Goal: Task Accomplishment & Management: Use online tool/utility

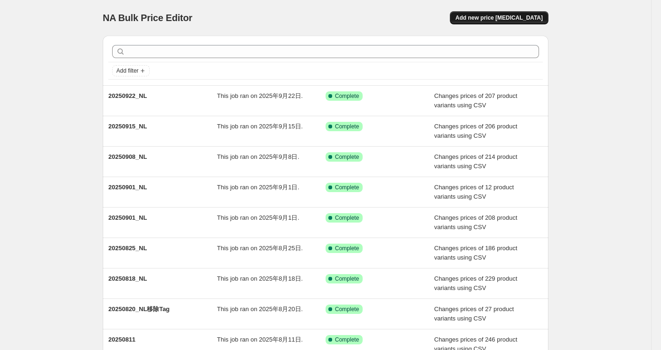
click at [506, 19] on span "Add new price [MEDICAL_DATA]" at bounding box center [498, 18] width 87 height 8
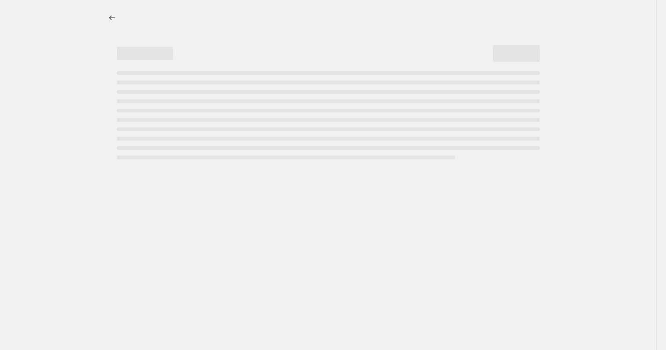
select select "percentage"
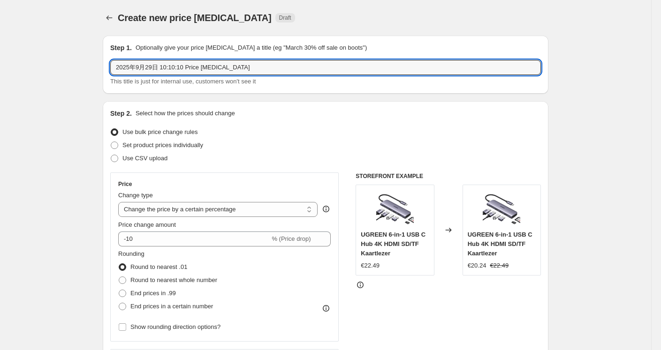
drag, startPoint x: 243, startPoint y: 63, endPoint x: 107, endPoint y: 70, distance: 136.6
click at [107, 70] on div "Step 1. Optionally give your price [MEDICAL_DATA] a title (eg "March 30% off sa…" at bounding box center [326, 65] width 446 height 58
type input "20250929_NL"
click at [129, 163] on span "Use CSV upload" at bounding box center [144, 158] width 45 height 9
click at [111, 155] on input "Use CSV upload" at bounding box center [111, 155] width 0 height 0
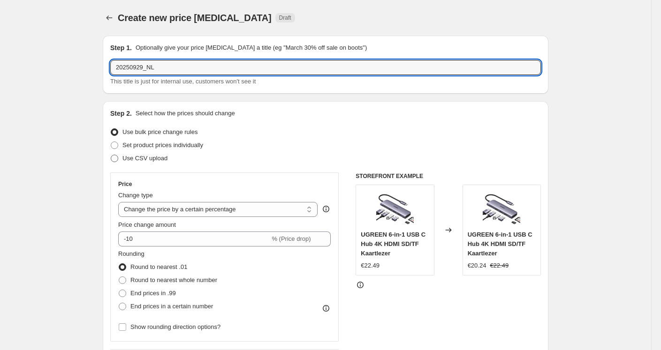
radio input "true"
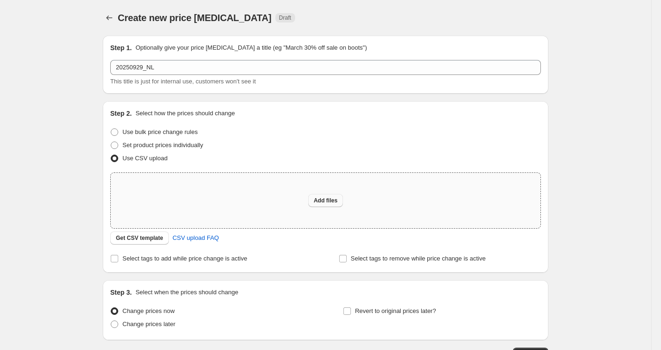
click at [326, 198] on span "Add files" at bounding box center [326, 201] width 24 height 8
type input "C:\fakepath\20250928_NL.csv"
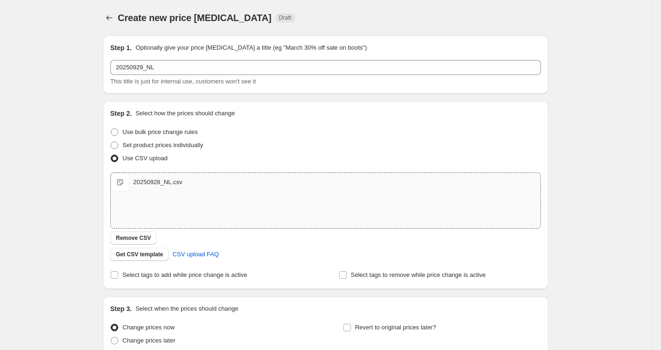
scroll to position [84, 0]
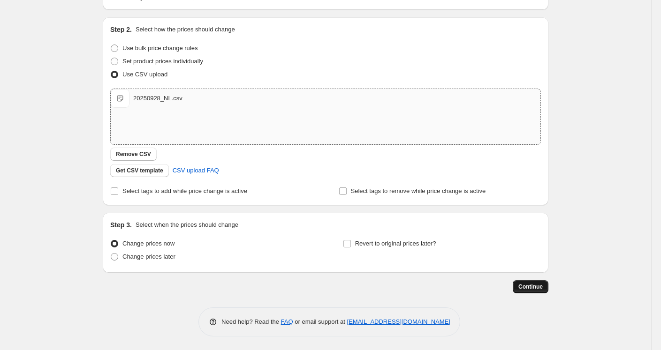
click at [532, 282] on button "Continue" at bounding box center [531, 286] width 36 height 13
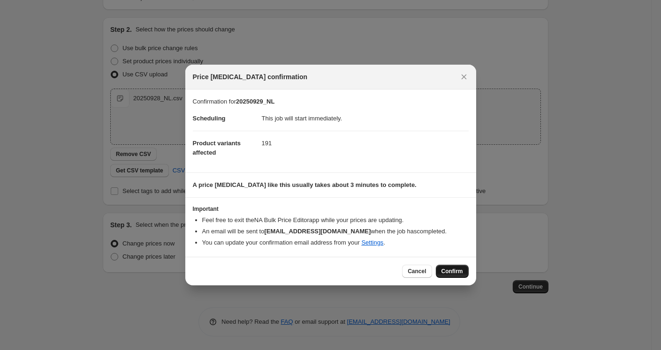
click at [447, 268] on span "Confirm" at bounding box center [452, 272] width 22 height 8
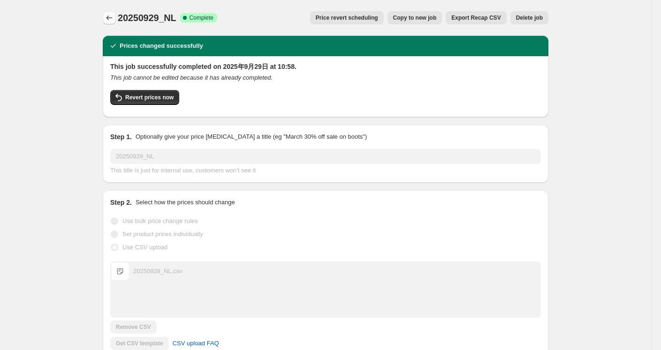
click at [113, 19] on icon "Price change jobs" at bounding box center [109, 17] width 9 height 9
